Goal: Use online tool/utility: Utilize a website feature to perform a specific function

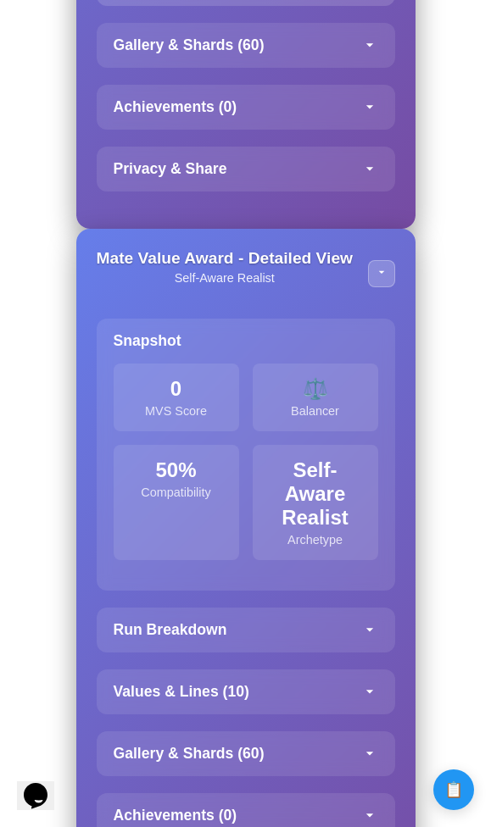
scroll to position [4041, 0]
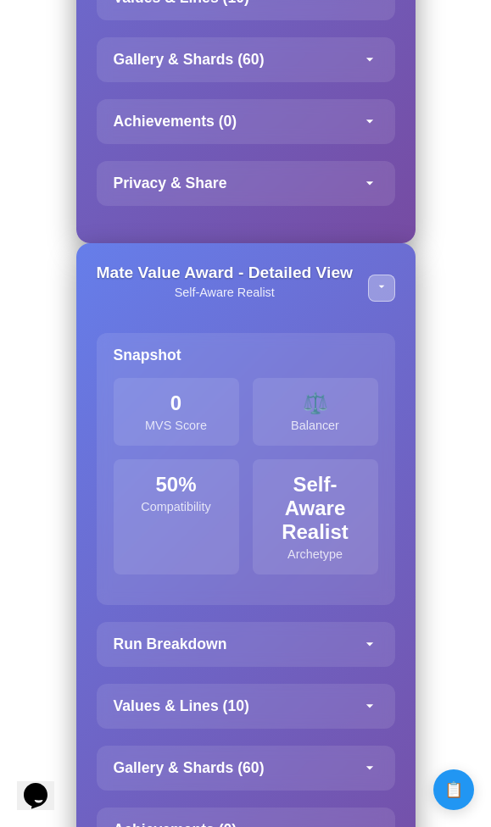
click at [376, 285] on icon at bounding box center [382, 287] width 14 height 14
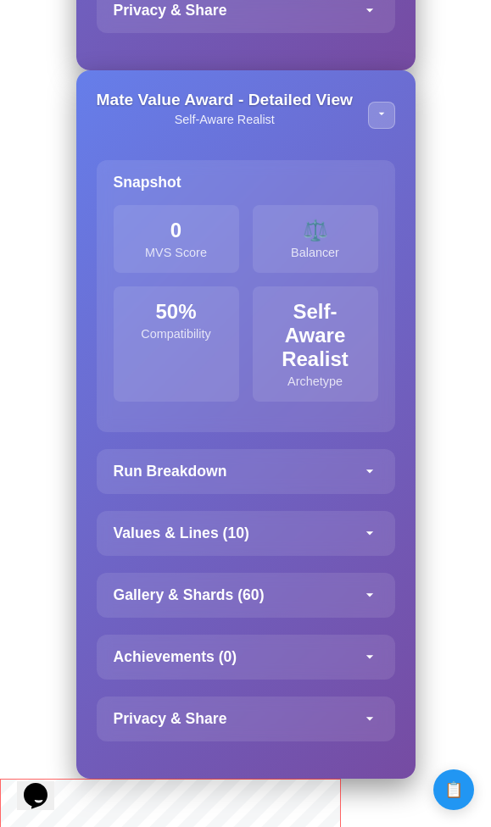
scroll to position [4279, 0]
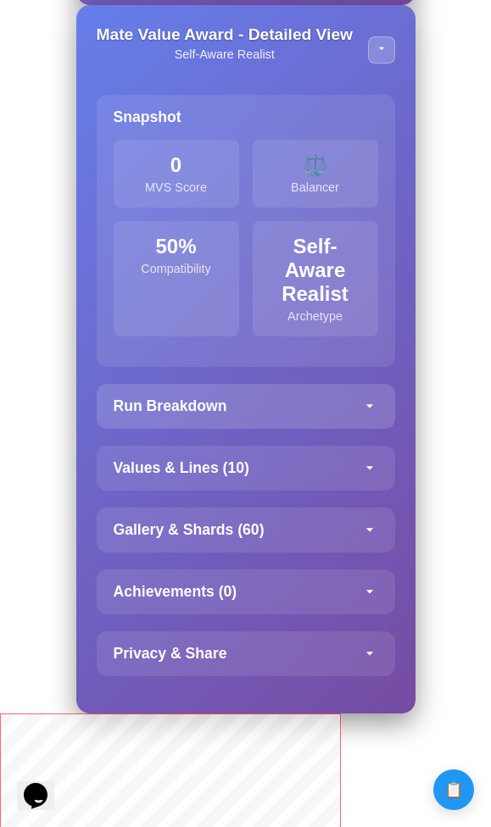
click at [371, 425] on div "Run Breakdown" at bounding box center [246, 406] width 298 height 45
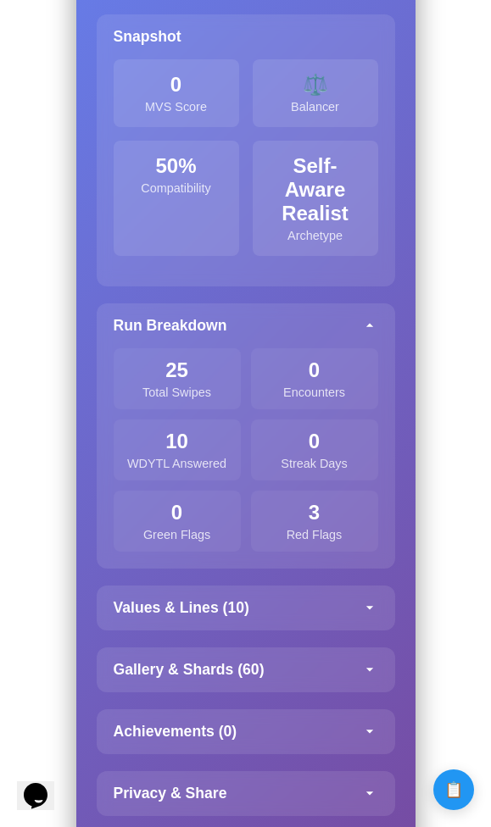
scroll to position [4560, 0]
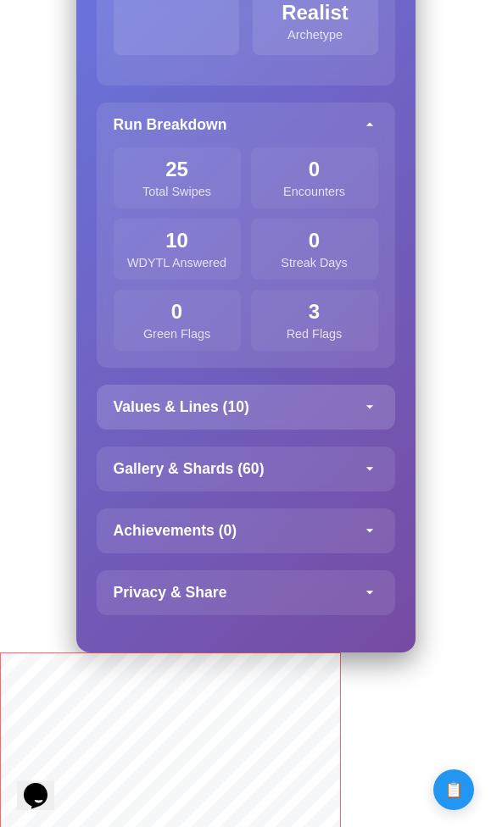
click at [285, 417] on div "Values & Lines ( 10 )" at bounding box center [246, 407] width 298 height 45
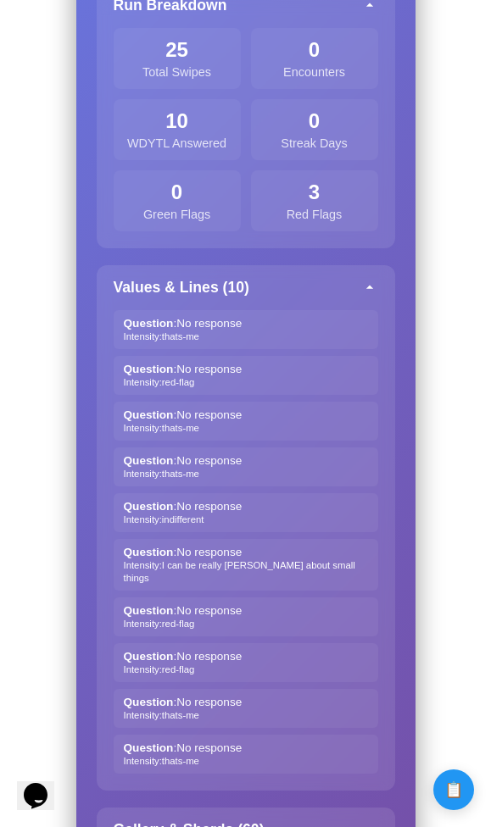
scroll to position [4799, 0]
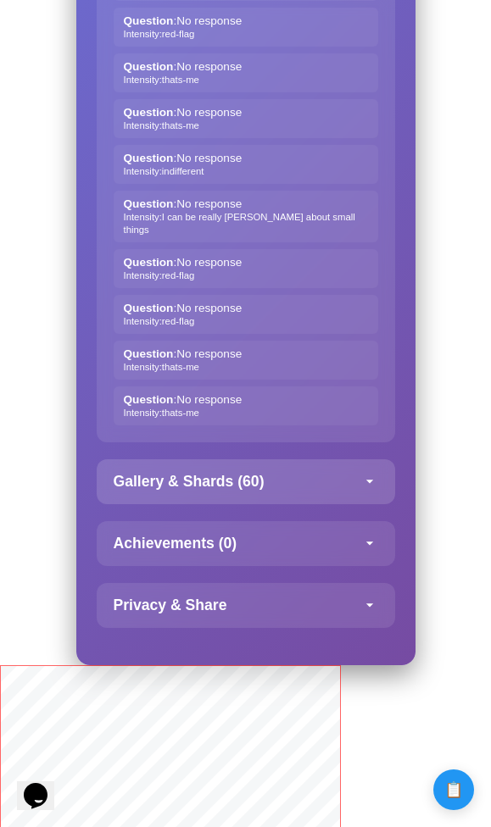
click at [249, 480] on h4 "Gallery & Shards ( 60 )" at bounding box center [189, 482] width 151 height 18
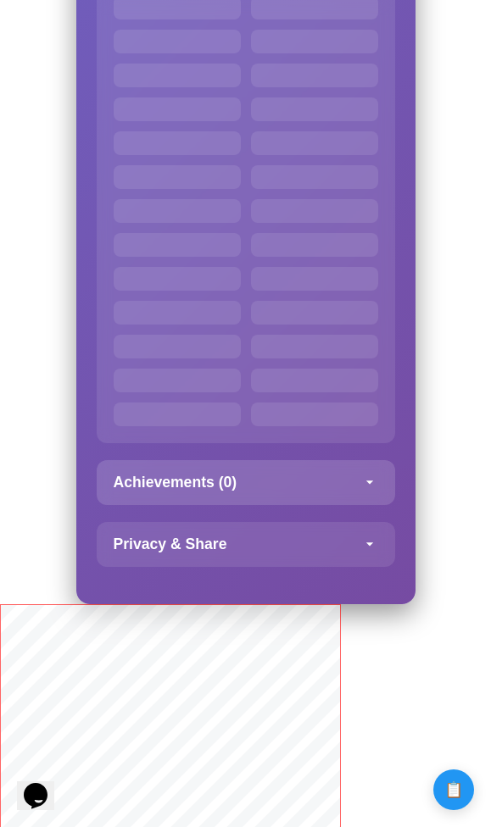
scroll to position [6131, 0]
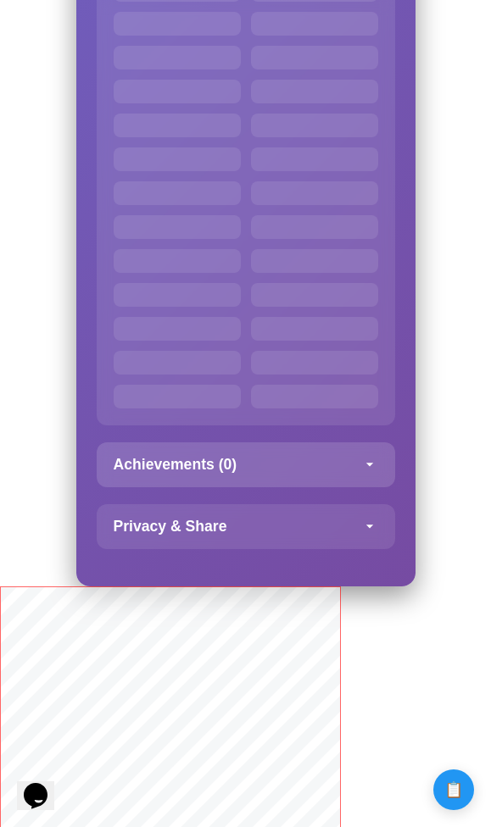
click at [254, 464] on div "Achievements ( 0 )" at bounding box center [246, 464] width 298 height 45
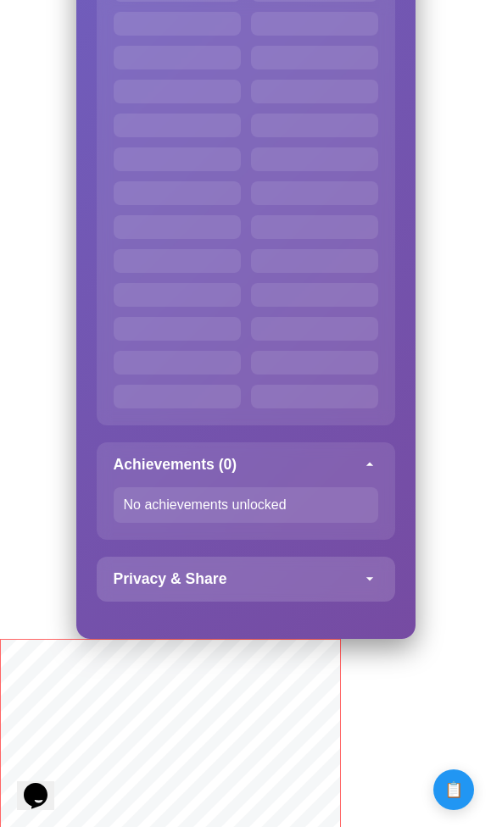
click at [252, 564] on div "Privacy & Share" at bounding box center [246, 579] width 298 height 45
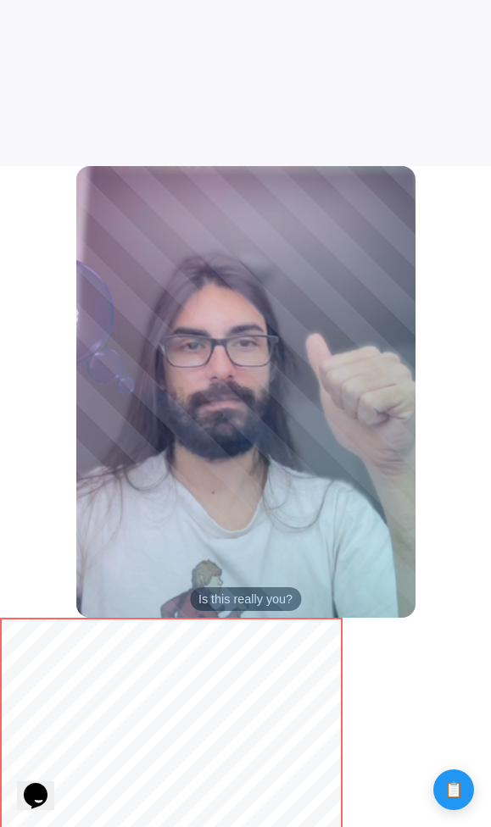
scroll to position [0, 0]
